Goal: Task Accomplishment & Management: Complete application form

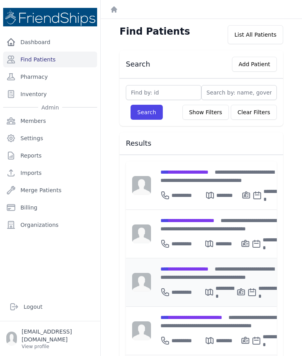
click at [189, 268] on div "**********" at bounding box center [219, 272] width 118 height 17
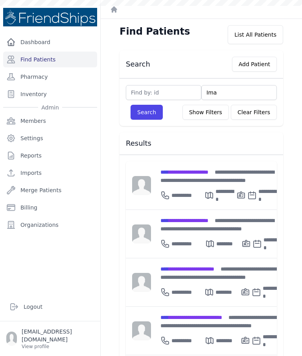
type input "Iman"
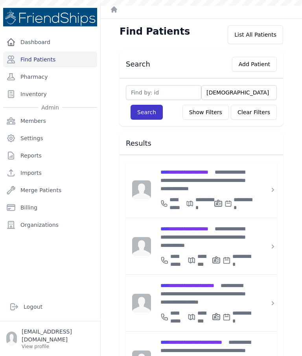
click at [140, 115] on button "Search" at bounding box center [147, 112] width 32 height 15
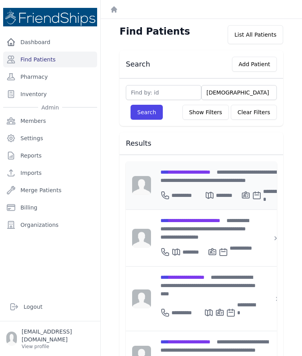
click at [204, 174] on span "**********" at bounding box center [185, 172] width 50 height 6
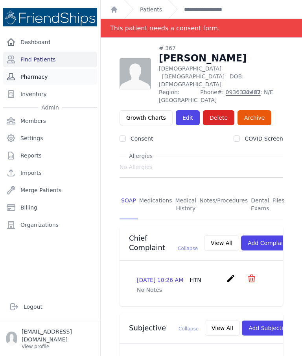
click at [46, 71] on link "Pharmacy" at bounding box center [50, 77] width 94 height 16
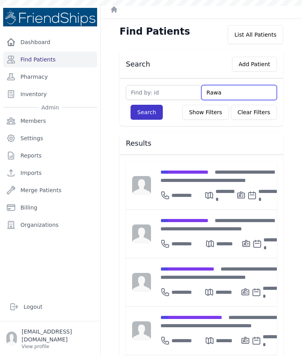
type input "Rawa"
click at [155, 112] on button "Search" at bounding box center [147, 112] width 32 height 15
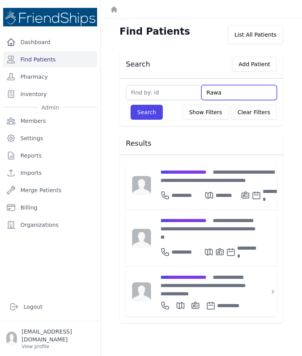
click at [236, 88] on input "Rawa" at bounding box center [239, 92] width 76 height 15
click at [233, 93] on input "Rawa" at bounding box center [239, 92] width 76 height 15
click at [232, 93] on input "Rawa" at bounding box center [239, 92] width 76 height 15
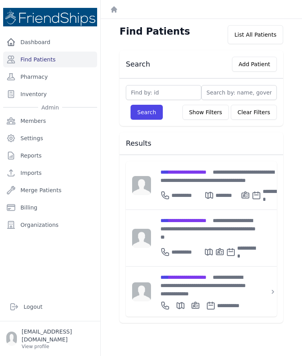
click at [149, 96] on input "text" at bounding box center [164, 92] width 76 height 15
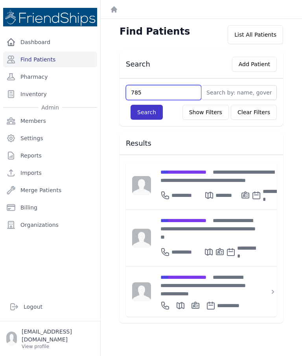
type input "785"
click at [134, 116] on button "Search" at bounding box center [147, 112] width 32 height 15
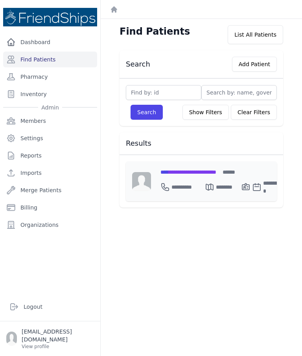
click at [195, 170] on span "**********" at bounding box center [188, 172] width 56 height 6
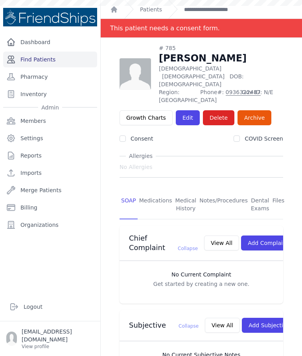
click at [47, 63] on link "Find Patients" at bounding box center [50, 60] width 94 height 16
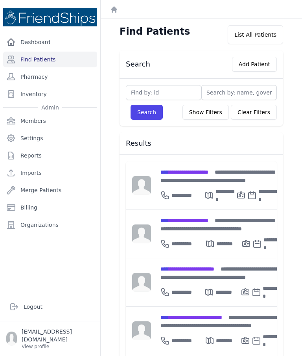
click at [140, 92] on input "text" at bounding box center [164, 92] width 76 height 15
type input "121"
click at [151, 125] on div "121 Search Show Filters Clear Filters Filter By Age 0-20 21-40 41-60 60+ Filter…" at bounding box center [202, 102] width 164 height 48
click at [146, 118] on button "Search" at bounding box center [147, 112] width 32 height 15
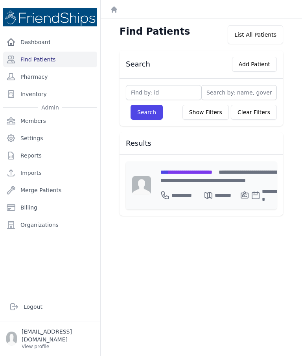
click at [180, 174] on span "**********" at bounding box center [186, 172] width 52 height 6
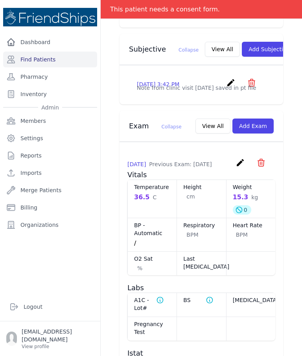
scroll to position [277, 0]
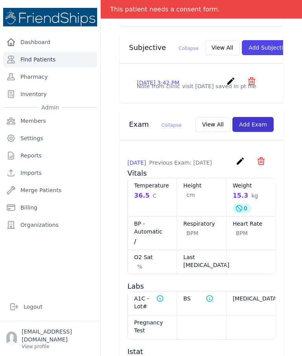
click at [260, 132] on button "Add Exam" at bounding box center [252, 124] width 41 height 15
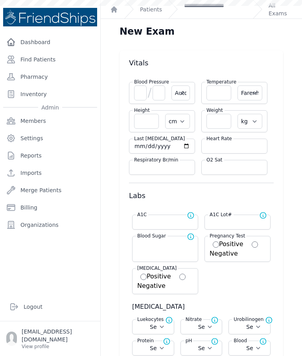
select select "Automatic"
select select "F"
select select "cm"
select select "kg"
select select
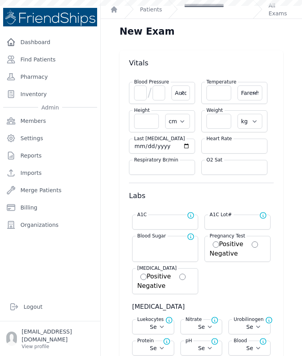
select select
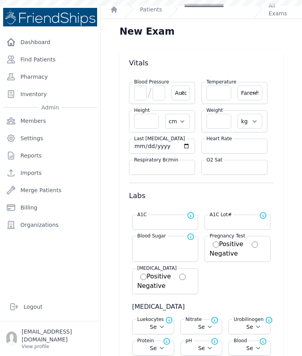
select select
click at [136, 100] on input "number" at bounding box center [140, 92] width 13 height 15
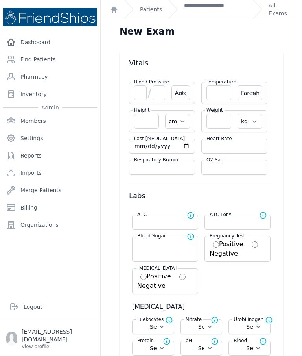
click at [219, 94] on input "number" at bounding box center [218, 92] width 25 height 15
type input "36.5"
click at [251, 94] on select "Farenheit Celcius" at bounding box center [250, 92] width 25 height 15
select select "C"
click at [224, 123] on input "number" at bounding box center [218, 121] width 25 height 15
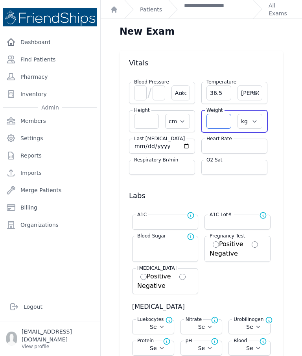
select select "Automatic"
select select "cm"
select select "kg"
select select
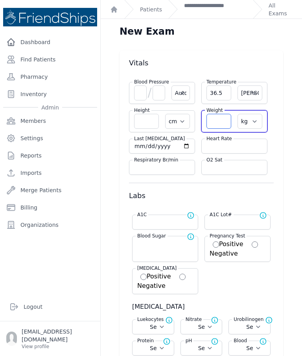
select select
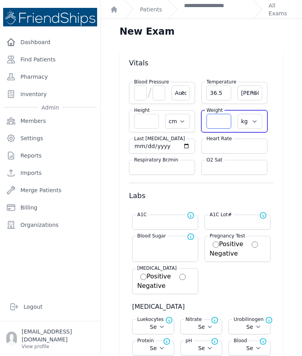
select select
select select "C"
select select "Automatic"
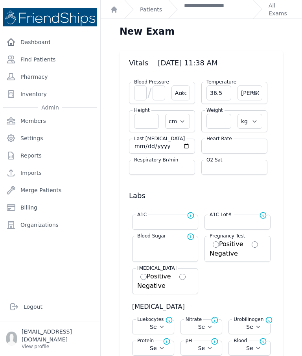
select select "C"
select select "cm"
select select "kg"
select select
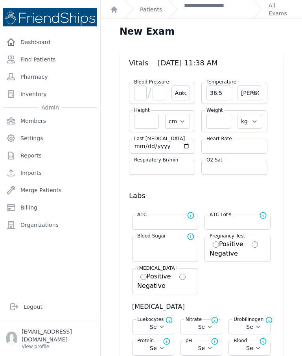
select select
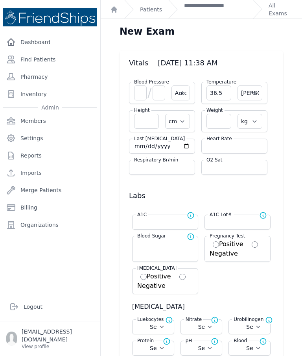
select select
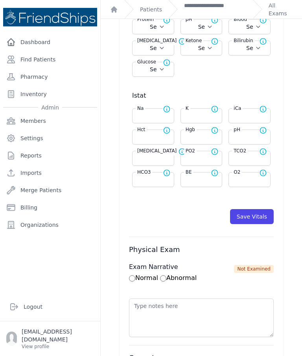
scroll to position [322, 0]
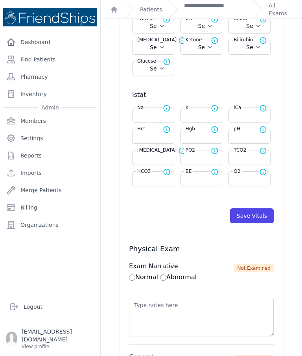
type input "16"
click at [205, 136] on input "number" at bounding box center [202, 136] width 32 height 8
select select "Automatic"
select select "C"
select select "cm"
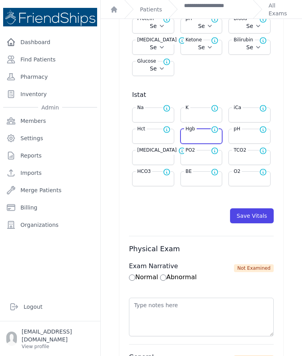
type input "16.0"
select select "kg"
select select
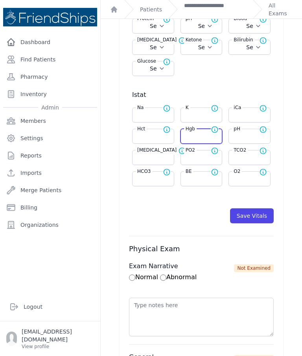
select select
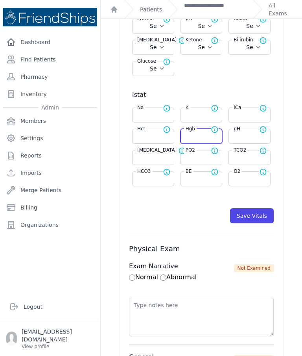
select select
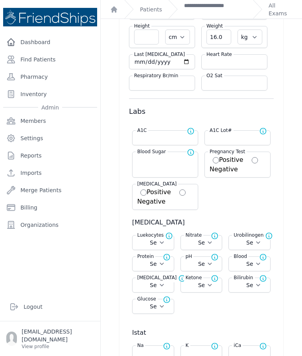
scroll to position [80, 0]
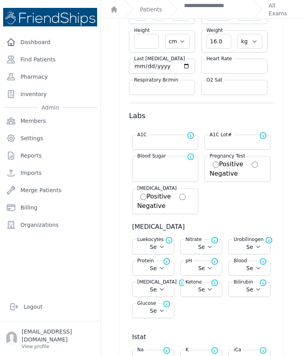
type input "12.7"
click at [138, 48] on input "number" at bounding box center [146, 41] width 25 height 15
type input "100"
select select "Automatic"
select select "C"
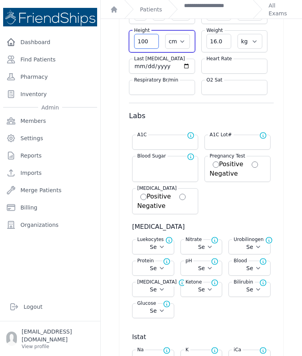
select select "cm"
select select "kg"
select select
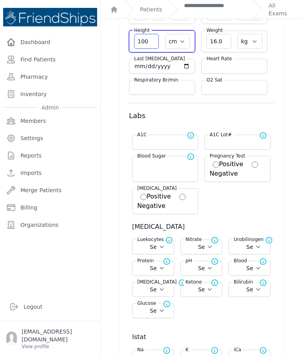
select select
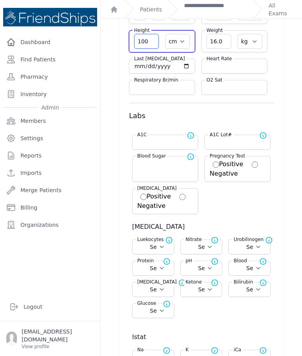
select select
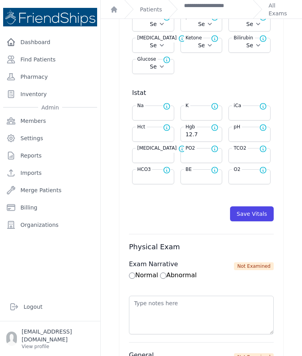
scroll to position [338, 0]
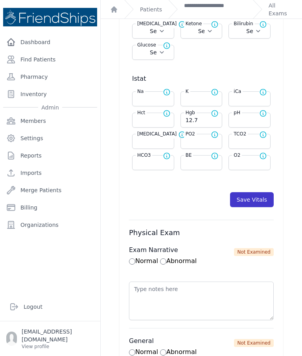
type input "100.1"
click at [239, 197] on button "Save Vitals" at bounding box center [252, 199] width 44 height 15
select select "Automatic"
select select "cm"
select select "kg"
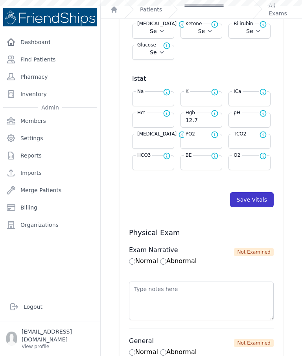
select select
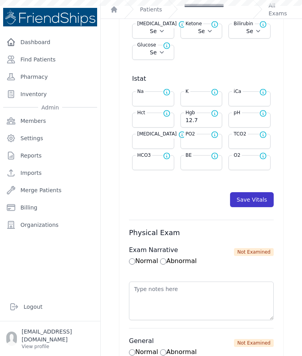
select select
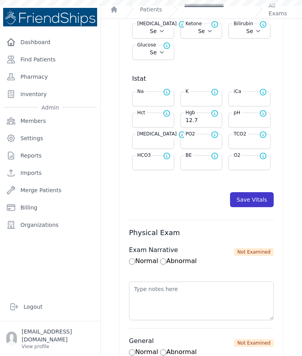
scroll to position [0, 0]
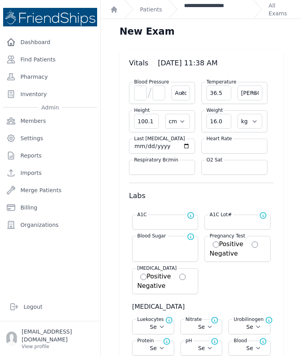
click at [204, 15] on link "**********" at bounding box center [215, 10] width 63 height 16
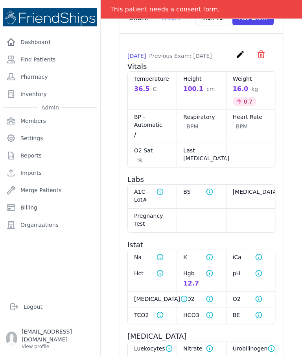
scroll to position [382, 0]
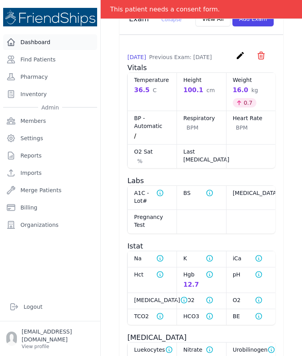
click at [45, 41] on link "Dashboard" at bounding box center [50, 42] width 94 height 16
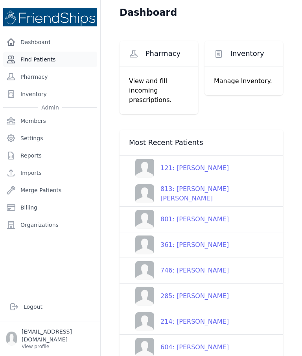
click at [43, 64] on link "Find Patients" at bounding box center [50, 60] width 94 height 16
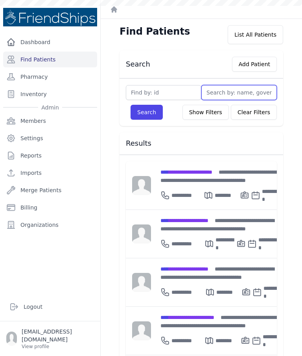
click at [224, 92] on input "text" at bounding box center [239, 92] width 76 height 15
type input "H"
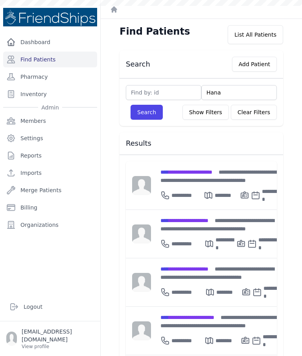
type input "Hanan"
click at [143, 118] on button "Search" at bounding box center [147, 112] width 32 height 15
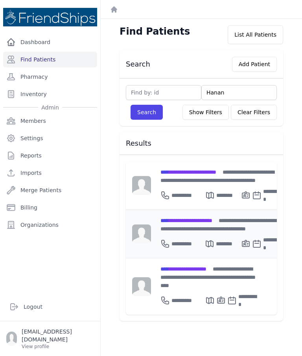
click at [223, 227] on div "**********" at bounding box center [221, 224] width 122 height 17
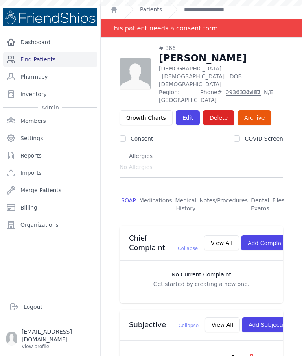
click at [44, 59] on link "Find Patients" at bounding box center [50, 60] width 94 height 16
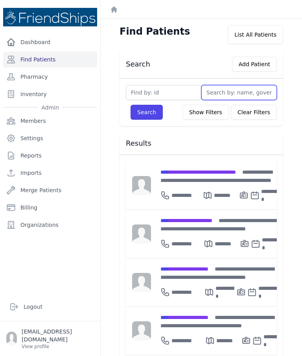
click at [238, 96] on input "text" at bounding box center [239, 92] width 76 height 15
type input "L"
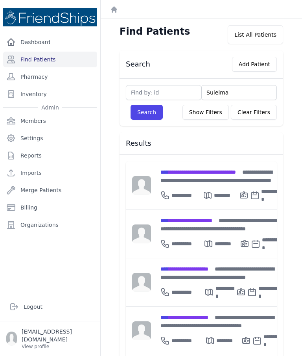
type input "[PERSON_NAME]"
click at [149, 117] on button "Search" at bounding box center [147, 112] width 32 height 15
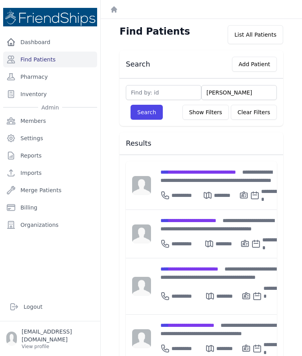
click at [82, 8] on img at bounding box center [50, 17] width 94 height 18
